Goal: Task Accomplishment & Management: Manage account settings

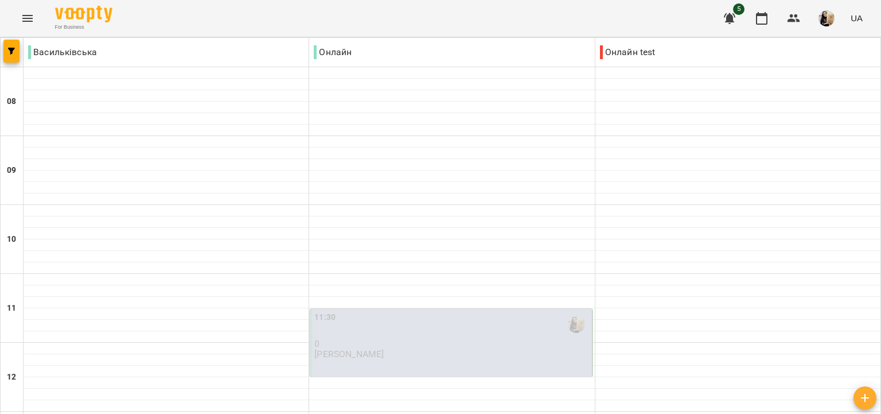
scroll to position [661, 0]
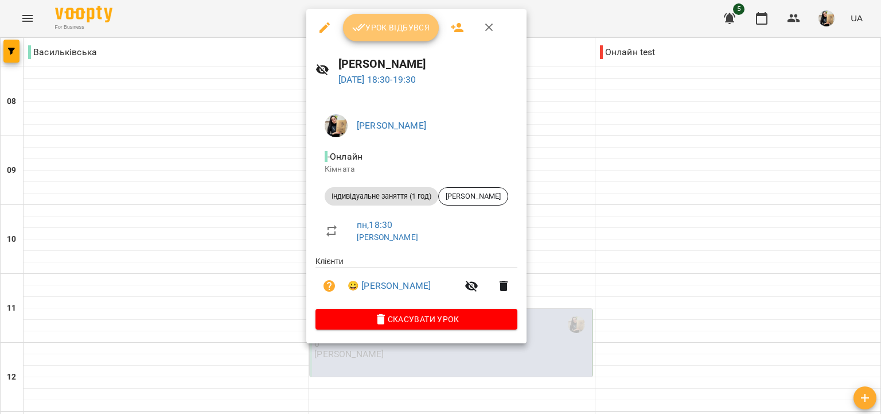
click at [386, 31] on span "Урок відбувся" at bounding box center [391, 28] width 78 height 14
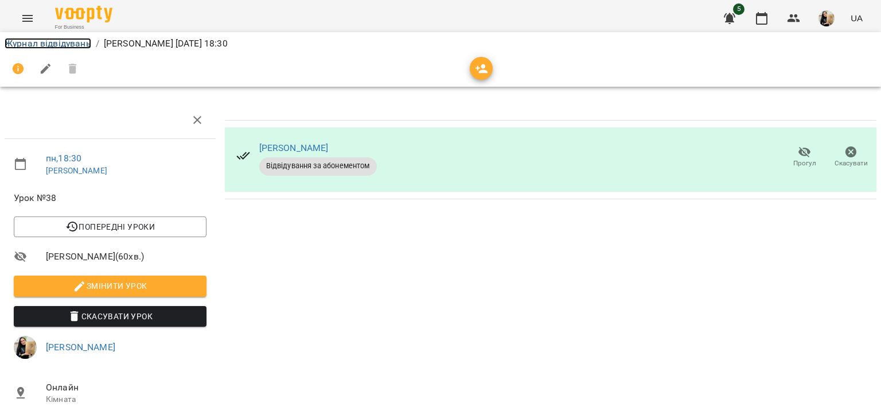
click at [76, 46] on link "Журнал відвідувань" at bounding box center [48, 43] width 87 height 11
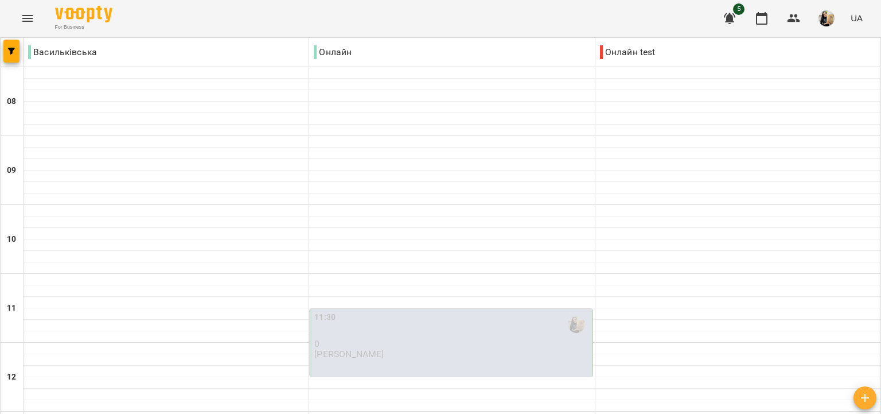
scroll to position [661, 0]
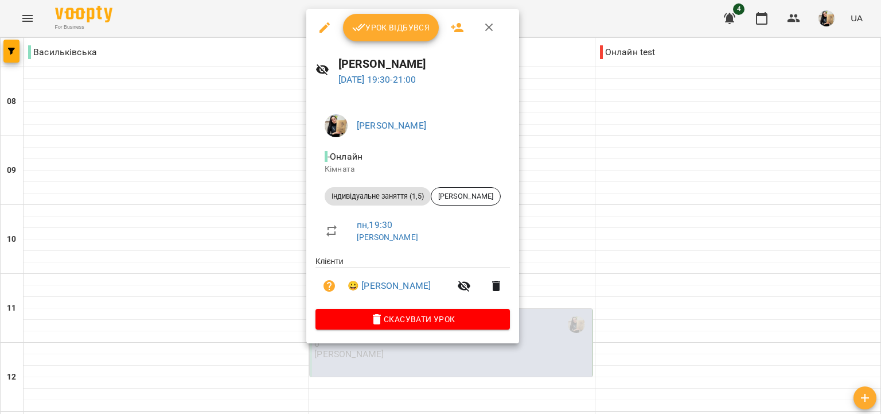
click at [391, 25] on span "Урок відбувся" at bounding box center [391, 28] width 78 height 14
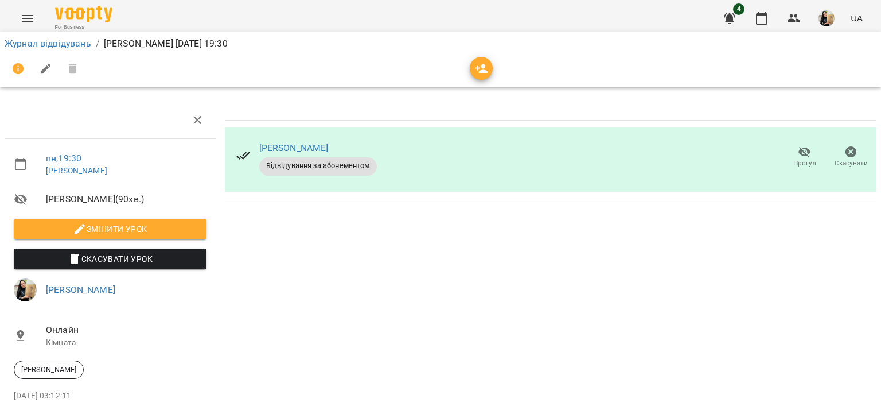
click at [76, 49] on li "Журнал відвідувань" at bounding box center [48, 44] width 87 height 14
click at [74, 44] on link "Журнал відвідувань" at bounding box center [48, 43] width 87 height 11
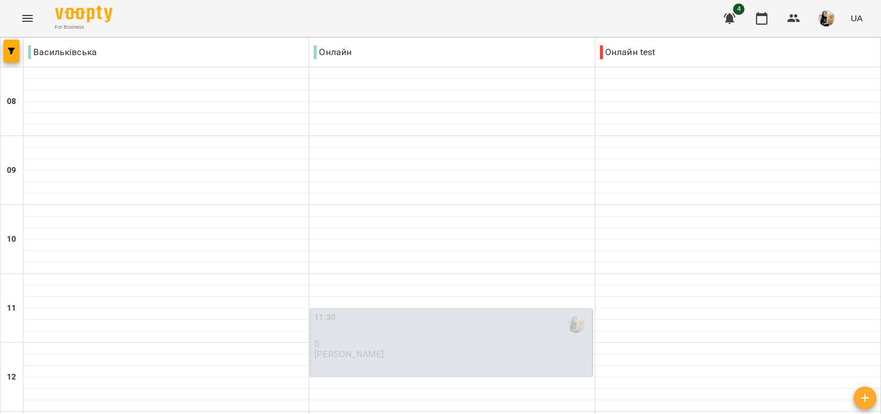
scroll to position [661, 0]
click at [830, 15] on img "button" at bounding box center [827, 18] width 16 height 16
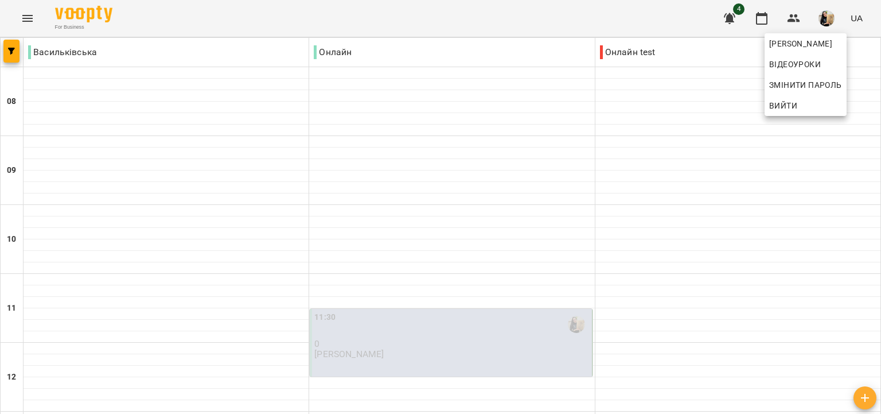
click at [246, 360] on div at bounding box center [440, 207] width 881 height 414
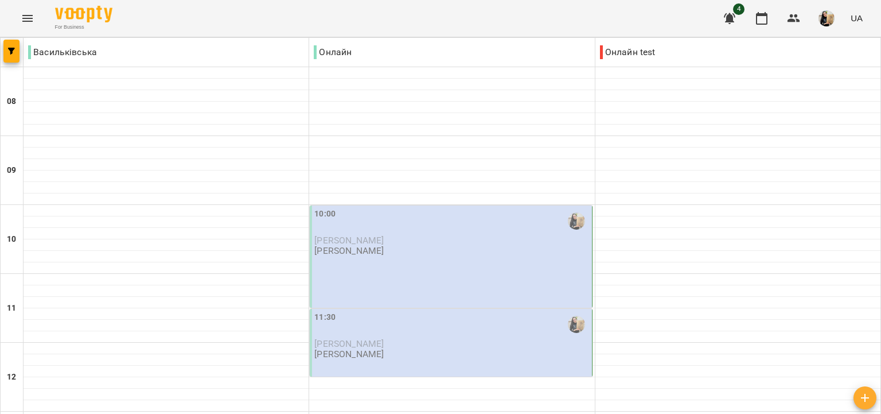
scroll to position [762, 0]
click at [826, 21] on img "button" at bounding box center [827, 18] width 16 height 16
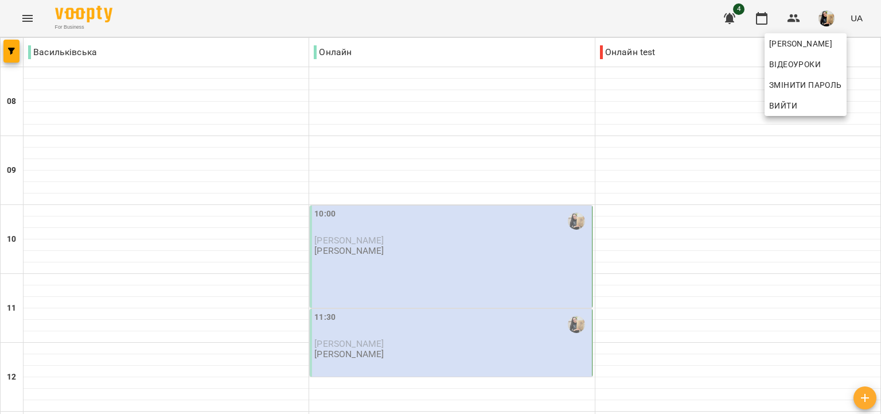
click at [791, 106] on span "Вийти" at bounding box center [783, 106] width 28 height 14
